Goal: Register for event/course

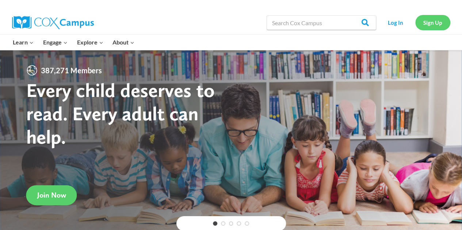
click at [421, 20] on link "Sign Up" at bounding box center [432, 22] width 35 height 15
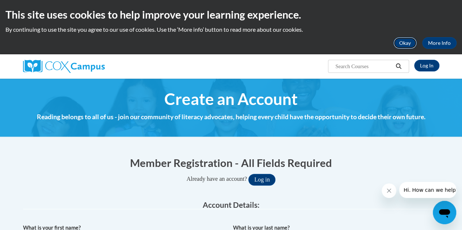
click at [409, 42] on button "Okay" at bounding box center [404, 43] width 23 height 12
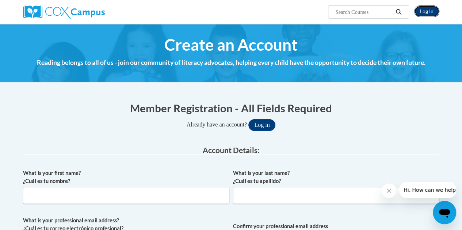
click at [426, 9] on link "Log In" at bounding box center [426, 11] width 25 height 12
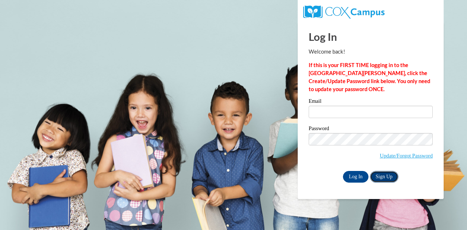
click at [384, 179] on link "Sign Up" at bounding box center [384, 177] width 28 height 12
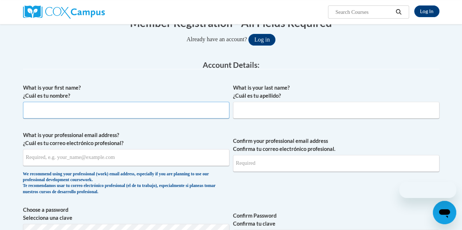
click at [136, 108] on input "What is your first name? ¿Cuál es tu nombre?" at bounding box center [126, 110] width 206 height 17
type input "X"
type input "[PERSON_NAME]"
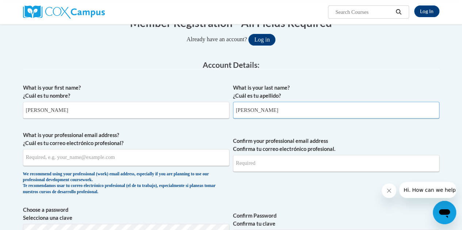
type input "Wilson"
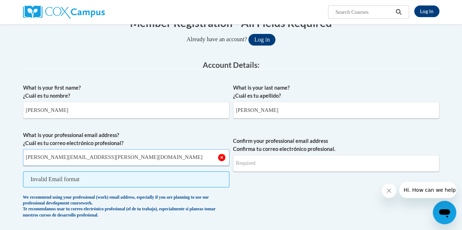
type input "christina.wilson@cobbk12.org"
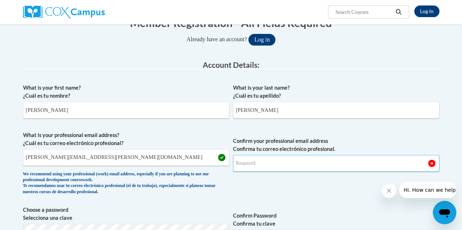
click at [272, 161] on input "Confirm your professional email address Confirma tu correo electrónico profesio…" at bounding box center [336, 163] width 206 height 17
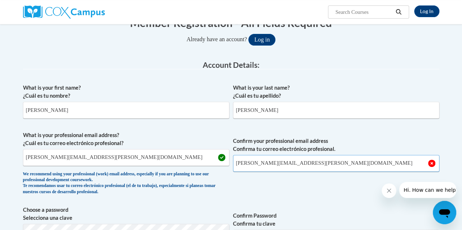
type input "christina.wilson@cobbk12.org"
click at [284, 188] on span "Confirm your professional email address Confirma tu correo electrónico profesio…" at bounding box center [336, 165] width 206 height 68
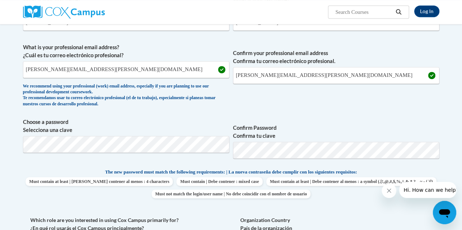
scroll to position [181, 0]
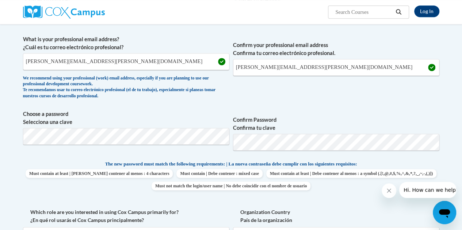
click at [323, 155] on span "Confirm Password Confirma tu clave" at bounding box center [336, 133] width 206 height 46
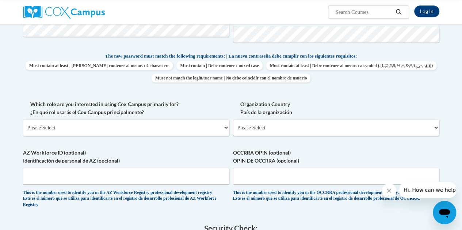
scroll to position [292, 0]
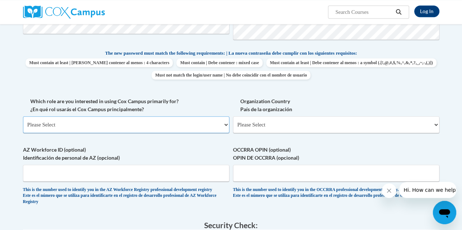
click at [152, 121] on select "Please Select College/University | Colegio/Universidad Community/Nonprofit Part…" at bounding box center [126, 124] width 206 height 17
select select "5a18ea06-2b54-4451-96f2-d152daf9eac5"
click at [23, 116] on select "Please Select College/University | Colegio/Universidad Community/Nonprofit Part…" at bounding box center [126, 124] width 206 height 17
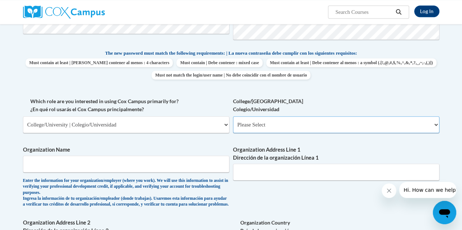
click at [271, 127] on select "Please Select College/University Staff | Empleado universitario College/Univers…" at bounding box center [336, 124] width 206 height 17
select select "99b32b07-cffc-426c-8bf6-0cd77760d84b"
click at [233, 116] on select "Please Select College/University Staff | Empleado universitario College/Univers…" at bounding box center [336, 124] width 206 height 17
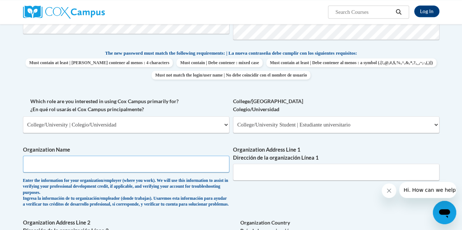
click at [140, 171] on input "Organization Name" at bounding box center [126, 164] width 206 height 17
type input "Thomas University"
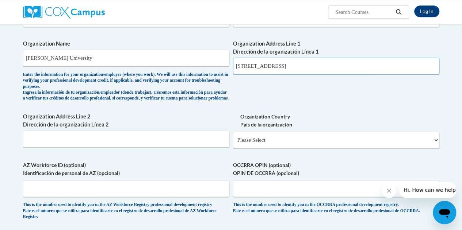
scroll to position [399, 0]
type input "3400 Old Hwy 5 NW"
click at [267, 148] on select "Please Select United States | Estados Unidos Outside of the United States | Fue…" at bounding box center [336, 139] width 206 height 17
select select "ad49bcad-a171-4b2e-b99c-48b446064914"
click at [233, 137] on select "Please Select United States | Estados Unidos Outside of the United States | Fue…" at bounding box center [336, 139] width 206 height 17
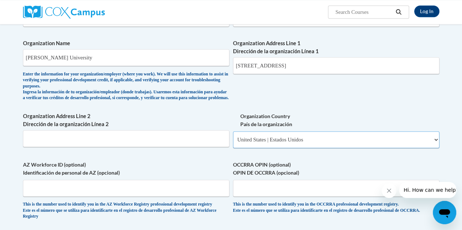
select select
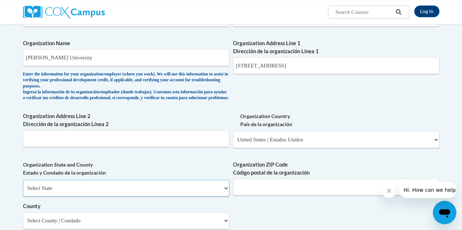
click at [158, 193] on select "Select State Alabama Alaska Arizona Arkansas California Colorado Connecticut De…" at bounding box center [126, 188] width 206 height 17
select select "Georgia"
click at [23, 185] on select "Select State Alabama Alaska Arizona Arkansas California Colorado Connecticut De…" at bounding box center [126, 188] width 206 height 17
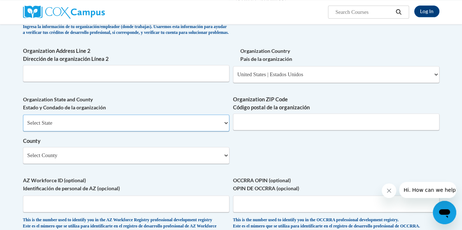
scroll to position [465, 0]
click at [285, 129] on input "Organization ZIP Code Código postal de la organización" at bounding box center [336, 121] width 206 height 17
type input "30144"
click at [192, 163] on select "Select County Appling Atkinson Bacon Baker Baldwin Banks Barrow Bartow Ben Hill…" at bounding box center [126, 155] width 206 height 17
select select "Cobb"
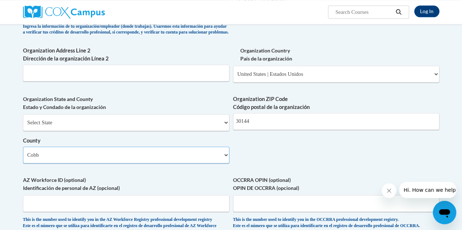
click at [23, 152] on select "Select County Appling Atkinson Bacon Baker Baldwin Banks Barrow Bartow Ben Hill…" at bounding box center [126, 155] width 206 height 17
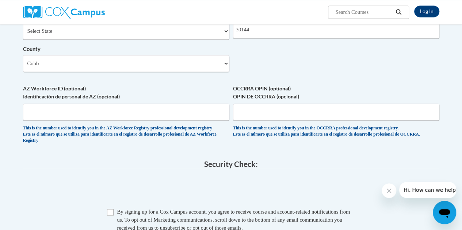
scroll to position [556, 0]
click at [105, 115] on input "AZ Workforce ID (optional) Identificación de personal de AZ (opcional)" at bounding box center [126, 111] width 206 height 17
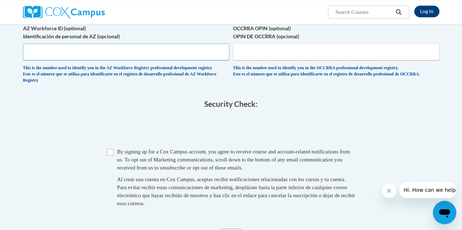
scroll to position [618, 0]
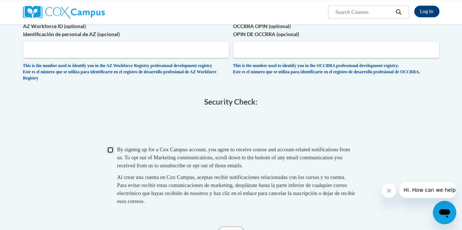
click at [110, 153] on input "Checkbox" at bounding box center [110, 150] width 7 height 7
checkbox input "true"
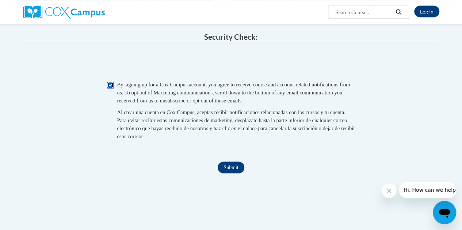
scroll to position [684, 0]
click at [226, 173] on input "Submit" at bounding box center [230, 167] width 26 height 12
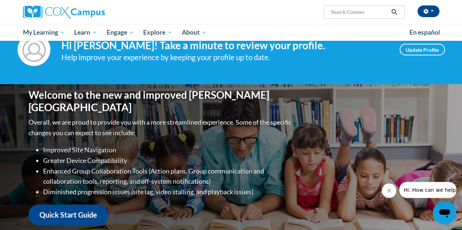
scroll to position [24, 0]
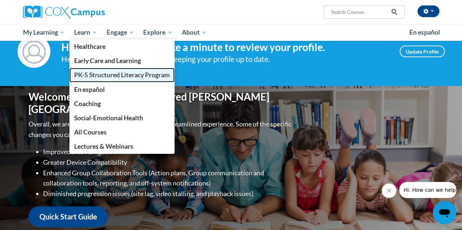
click at [101, 78] on span "PK-5 Structured Literacy Program" at bounding box center [122, 75] width 96 height 8
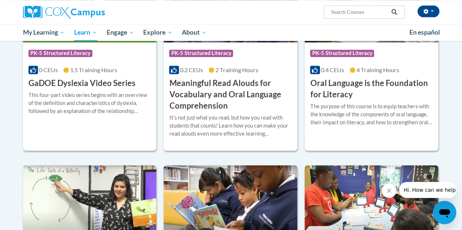
scroll to position [483, 0]
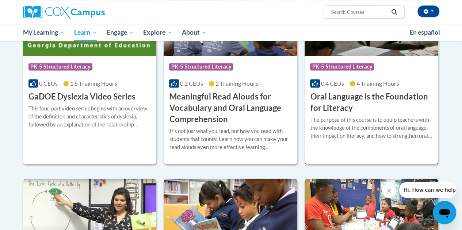
click at [385, 77] on div "Course Category: PK-5 Structured Literacy 0.4 CEUs 4 Training Hours COURSE Oral…" at bounding box center [371, 85] width 134 height 58
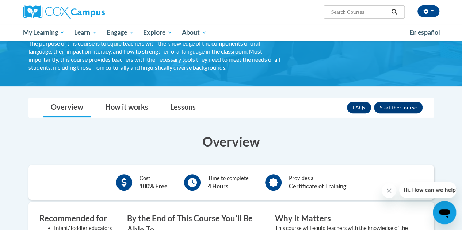
scroll to position [74, 0]
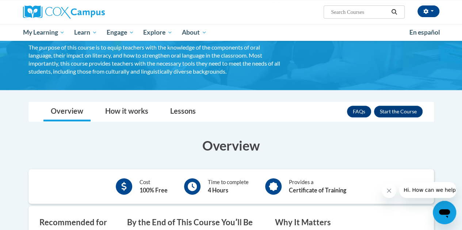
click at [392, 118] on div "FAQs Enroll" at bounding box center [385, 111] width 76 height 19
click at [390, 108] on button "Enroll" at bounding box center [398, 112] width 49 height 12
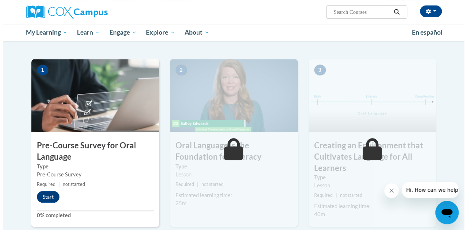
scroll to position [173, 0]
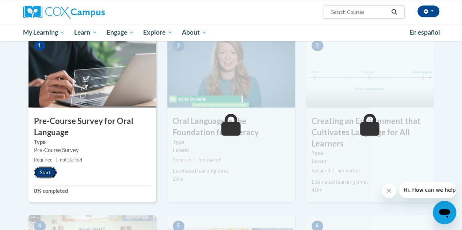
click at [43, 176] on button "Start" at bounding box center [45, 173] width 23 height 12
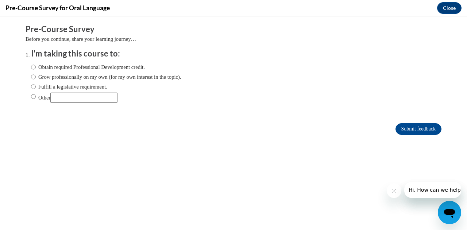
scroll to position [0, 0]
click at [72, 68] on label "Obtain required Professional Development credit." at bounding box center [88, 67] width 114 height 8
click at [36, 68] on input "Obtain required Professional Development credit." at bounding box center [33, 67] width 5 height 8
radio input "true"
click at [404, 131] on input "Submit feedback" at bounding box center [419, 129] width 46 height 12
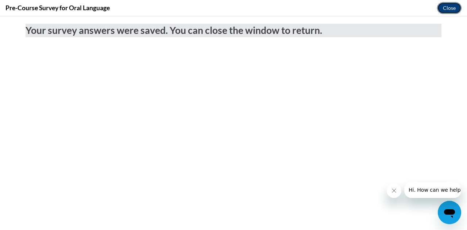
click at [444, 12] on button "Close" at bounding box center [449, 8] width 24 height 12
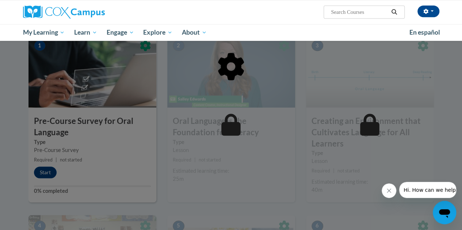
click at [70, 156] on div at bounding box center [230, 104] width 405 height 139
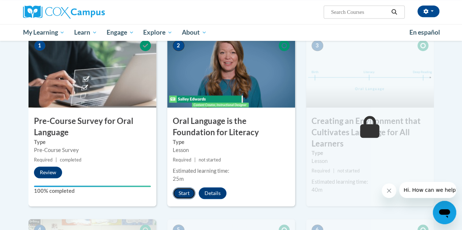
click at [182, 195] on button "Start" at bounding box center [184, 194] width 23 height 12
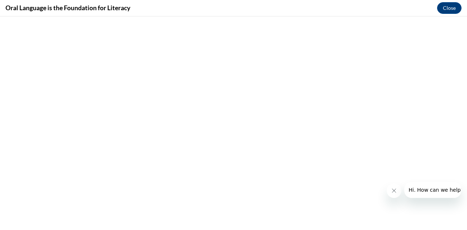
click at [400, 190] on button "Close message from company" at bounding box center [393, 191] width 15 height 15
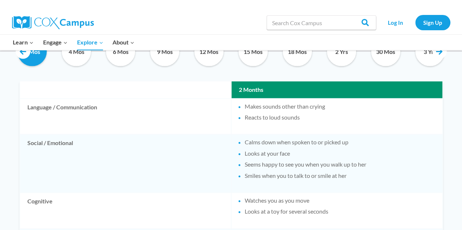
scroll to position [386, 0]
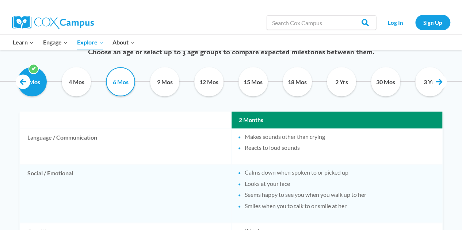
click at [121, 88] on input "6 Mos" at bounding box center [120, 81] width 33 height 29
checkbox input "true"
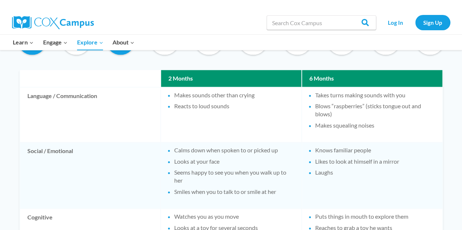
scroll to position [372, 0]
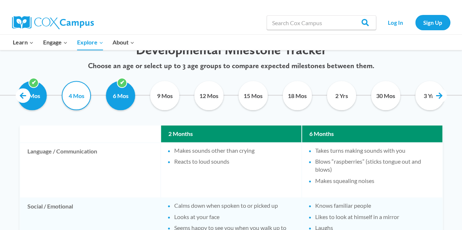
click at [76, 99] on input "4 Mos" at bounding box center [76, 95] width 33 height 29
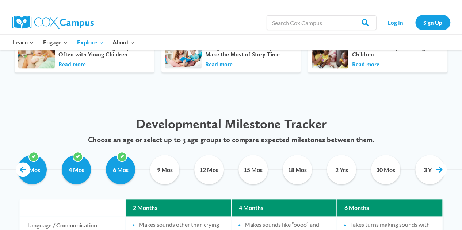
scroll to position [364, 0]
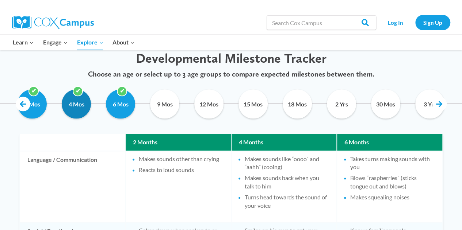
click at [76, 104] on input "4 Mos" at bounding box center [76, 103] width 33 height 29
checkbox input "false"
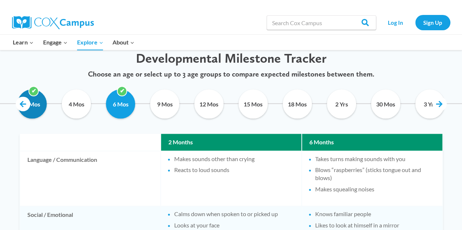
click at [42, 96] on input "2 Mos" at bounding box center [32, 103] width 33 height 29
checkbox input "false"
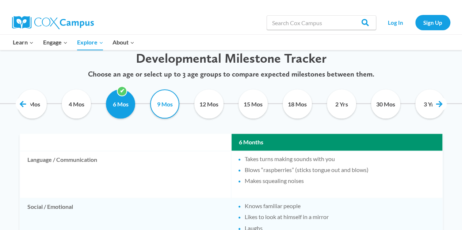
click at [169, 110] on input "9 Mos" at bounding box center [164, 103] width 33 height 29
checkbox input "true"
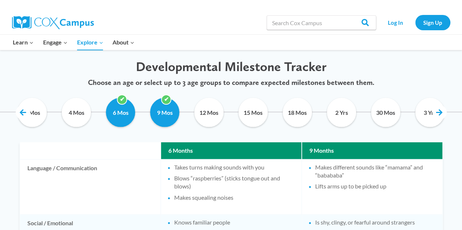
scroll to position [355, 0]
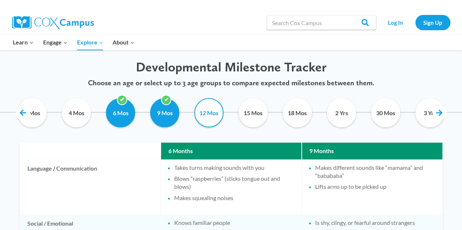
click at [211, 112] on input "12 Mos" at bounding box center [208, 112] width 33 height 29
checkbox input "true"
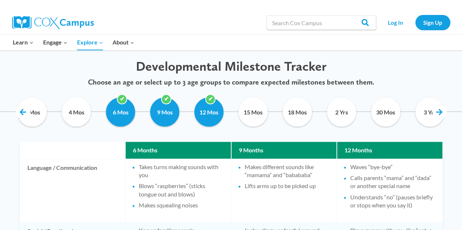
scroll to position [355, 0]
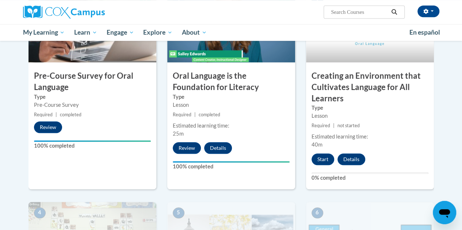
scroll to position [219, 0]
